Goal: Find specific page/section: Find specific page/section

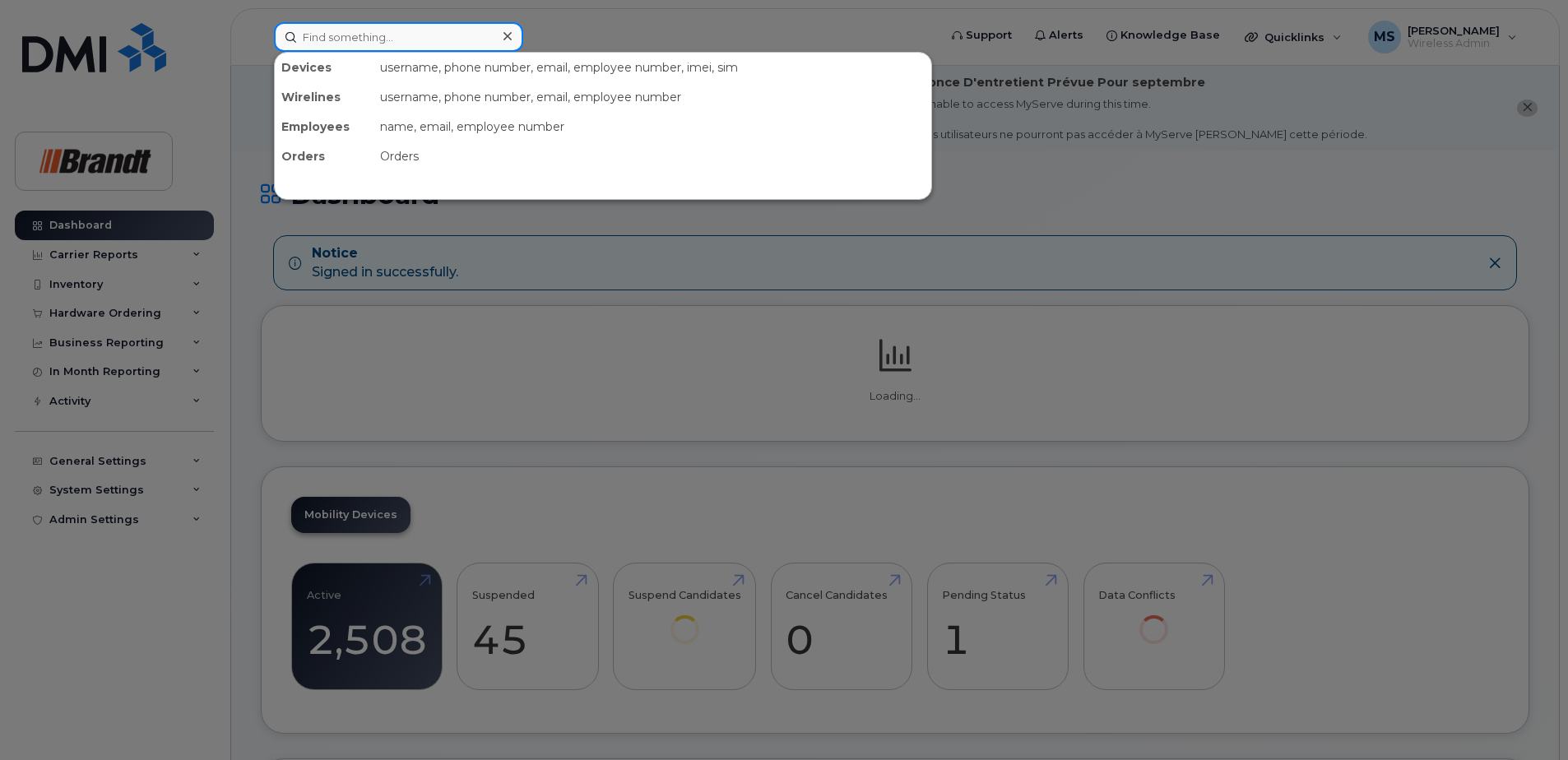
paste input "7016295427"
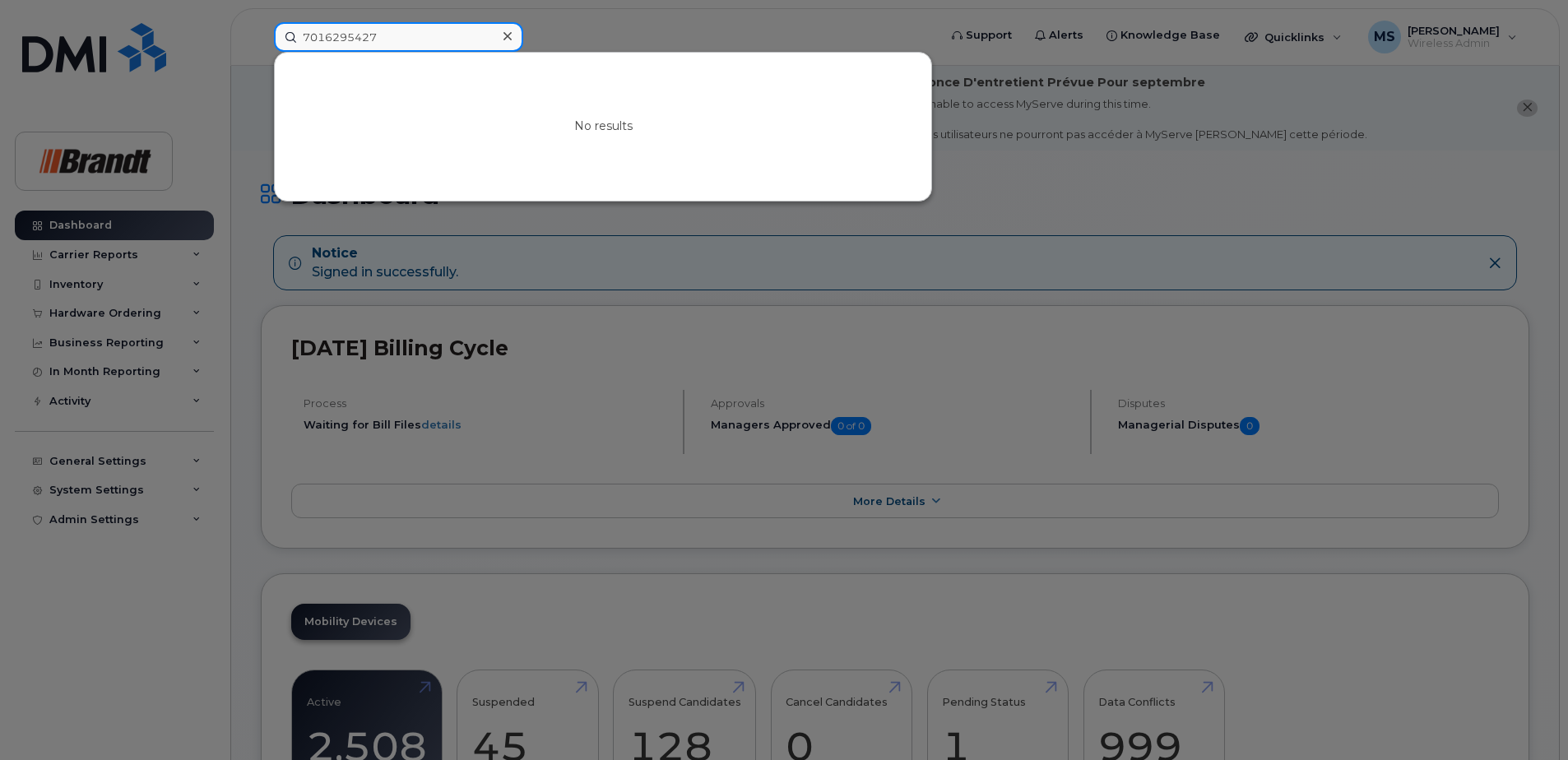
drag, startPoint x: 426, startPoint y: 34, endPoint x: 248, endPoint y: 46, distance: 178.4
click at [260, 46] on div "7016295427 No results" at bounding box center [600, 36] width 679 height 29
paste input "6048167930"
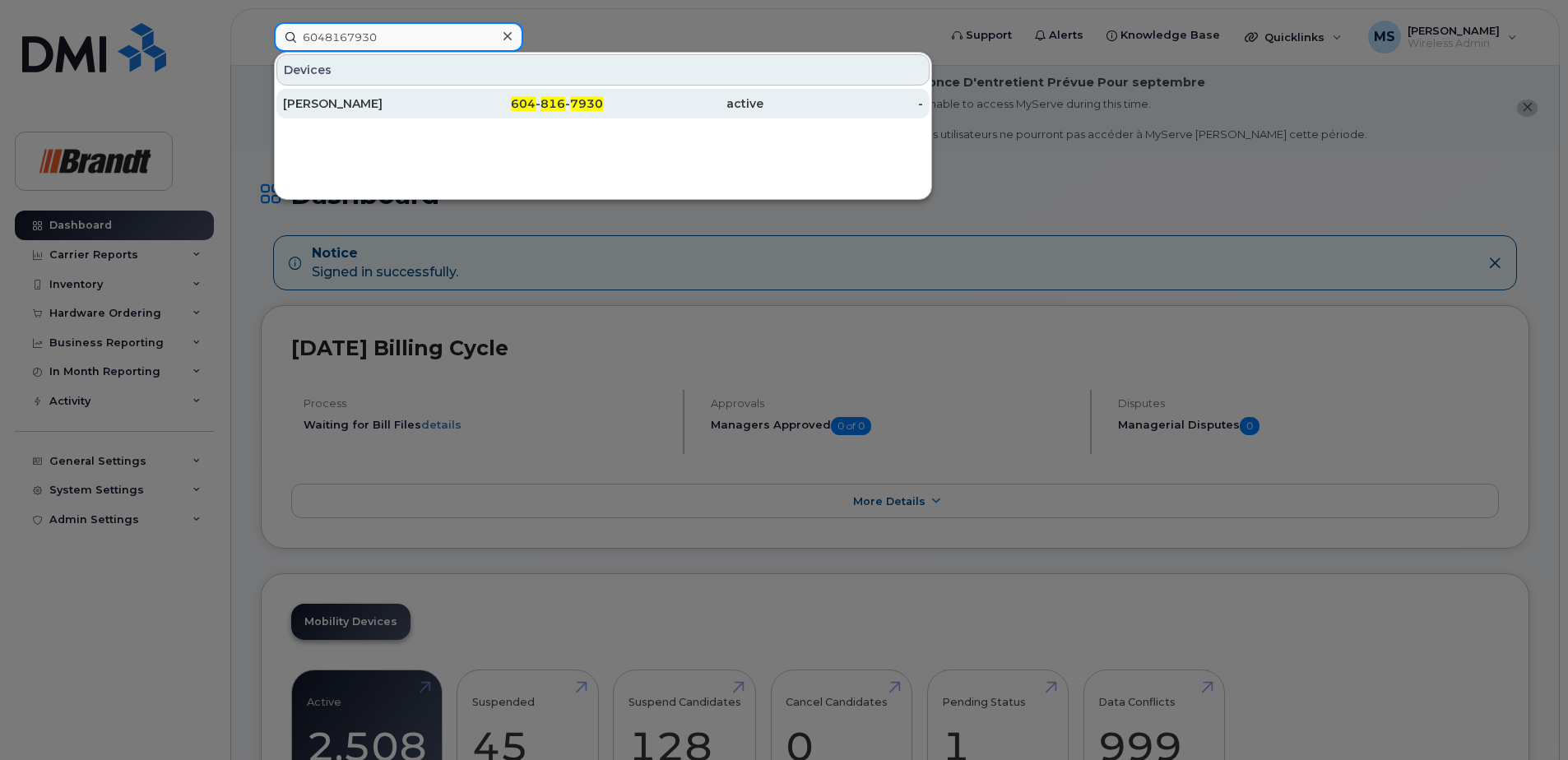
type input "6048167930"
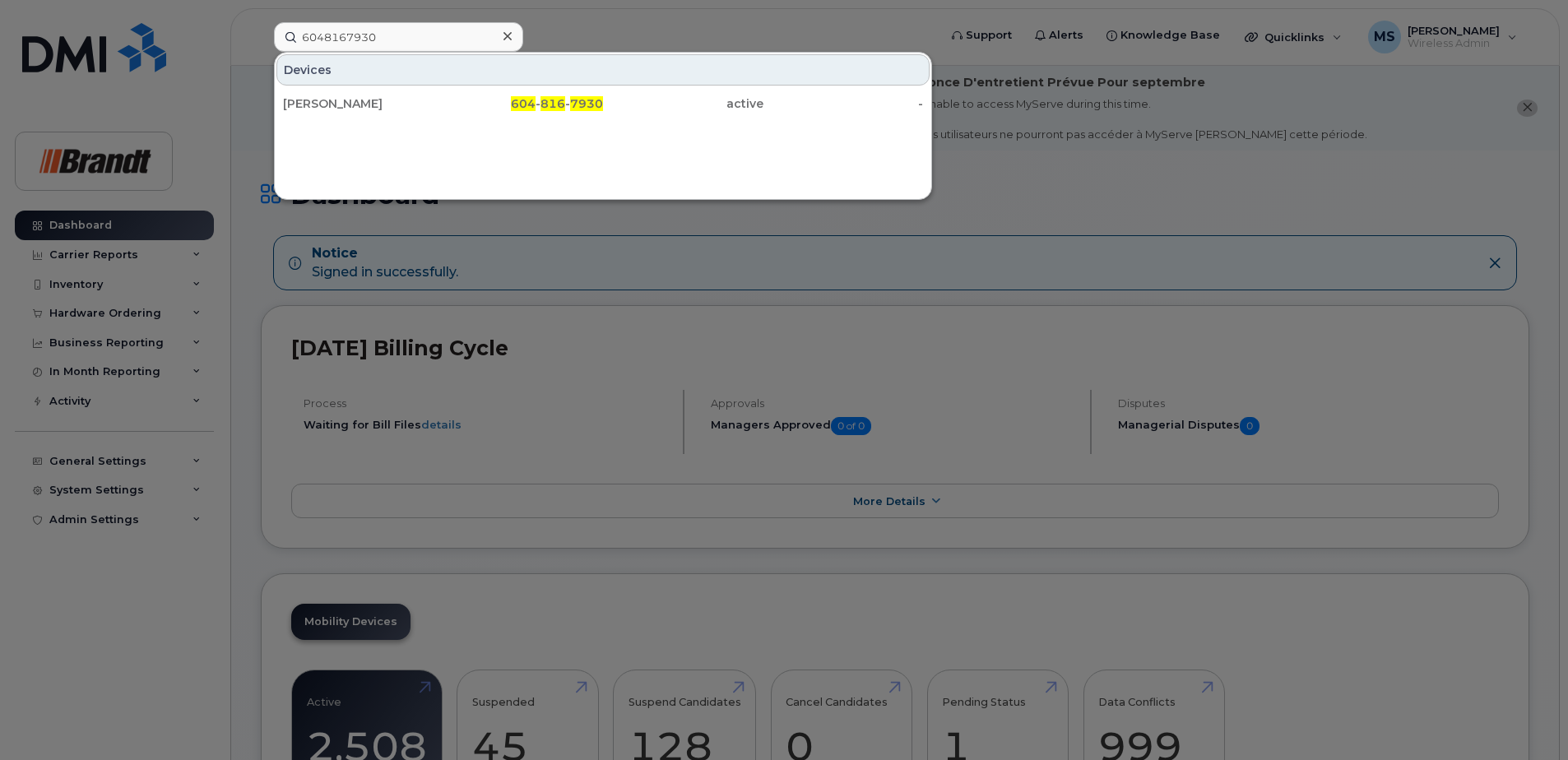
drag, startPoint x: 662, startPoint y: 104, endPoint x: 663, endPoint y: 121, distance: 17.0
click at [662, 104] on div "active" at bounding box center [683, 103] width 161 height 16
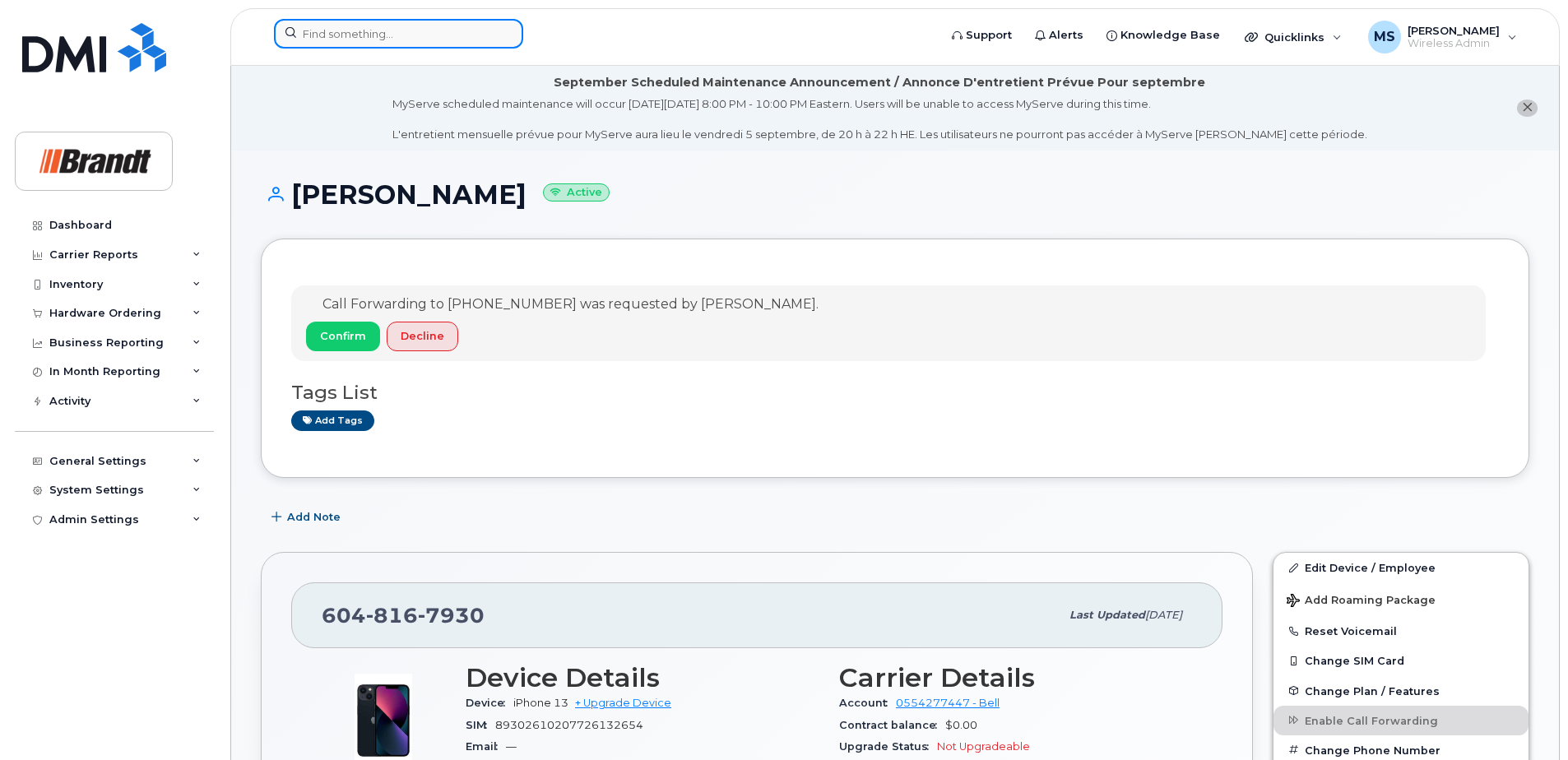
click at [339, 44] on input at bounding box center [398, 33] width 249 height 29
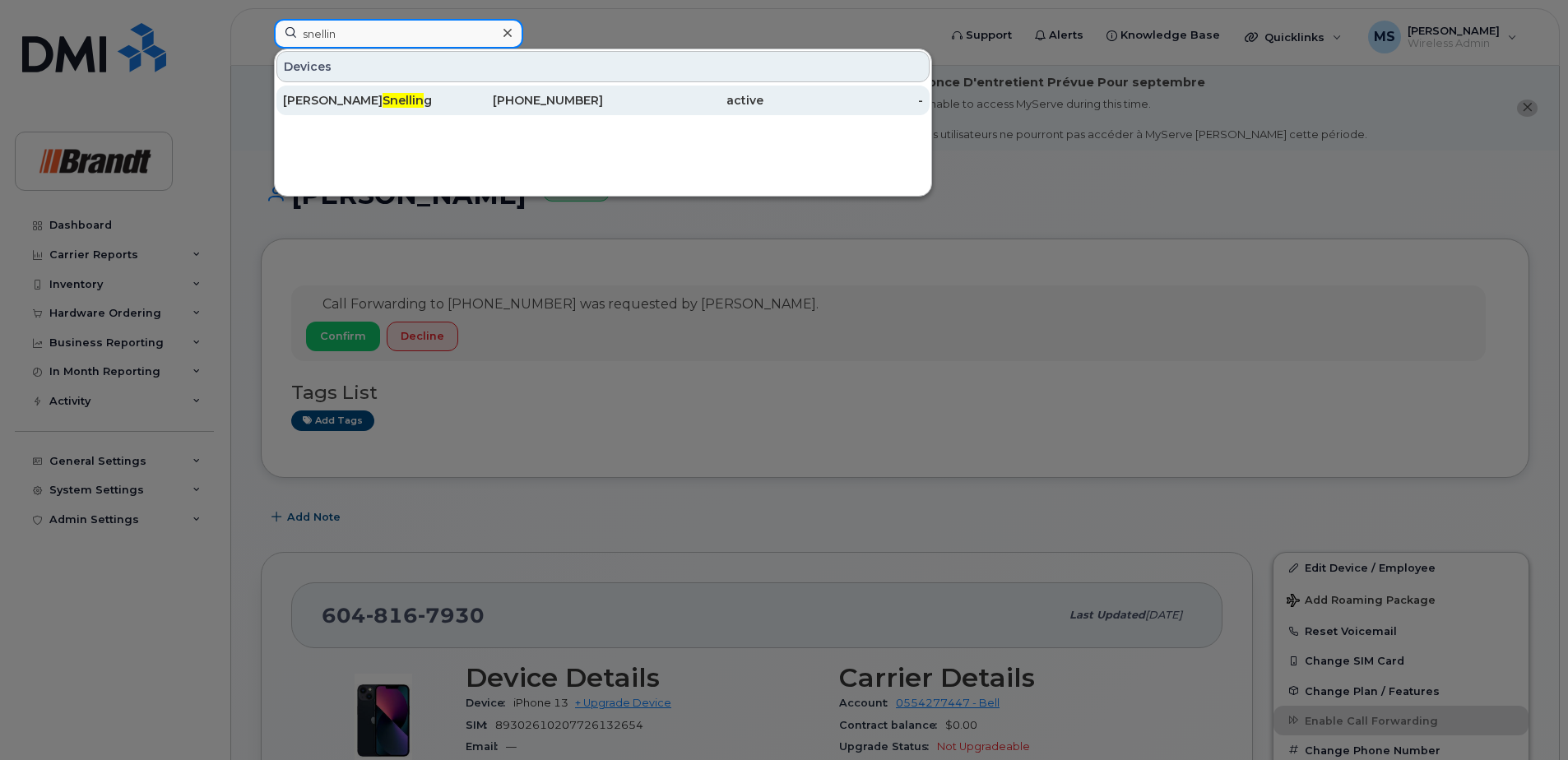
type input "snellin"
click at [393, 102] on div "[PERSON_NAME] g" at bounding box center [363, 100] width 161 height 16
